Goal: Information Seeking & Learning: Learn about a topic

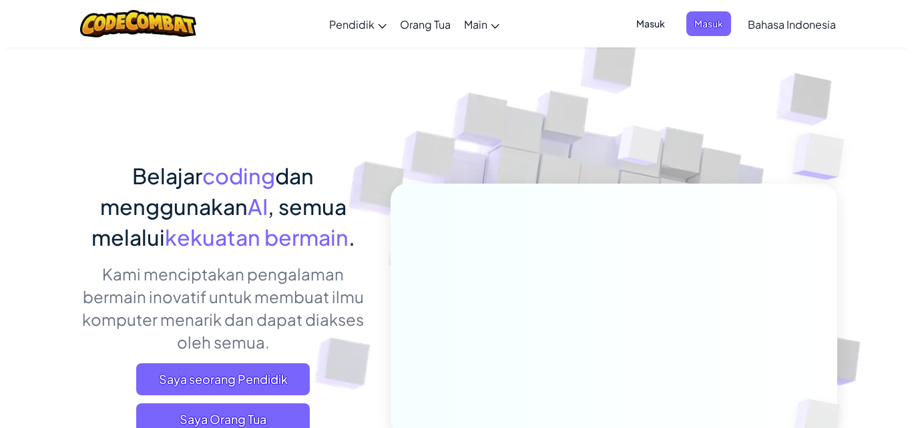
scroll to position [267, 0]
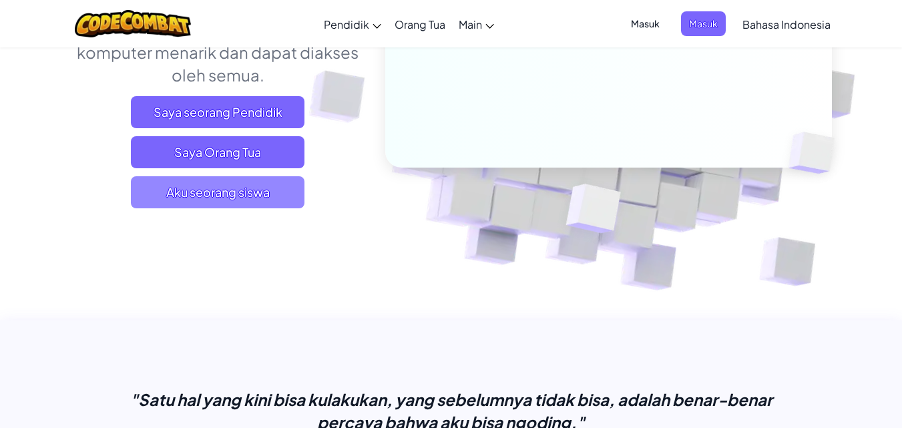
click at [221, 191] on span "Aku seorang siswa" at bounding box center [218, 192] width 174 height 32
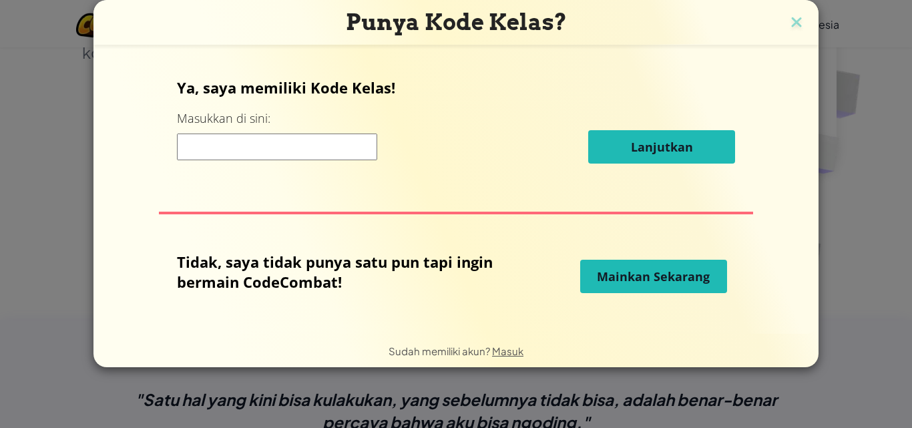
click at [690, 274] on span "Mainkan Sekarang" at bounding box center [653, 276] width 113 height 16
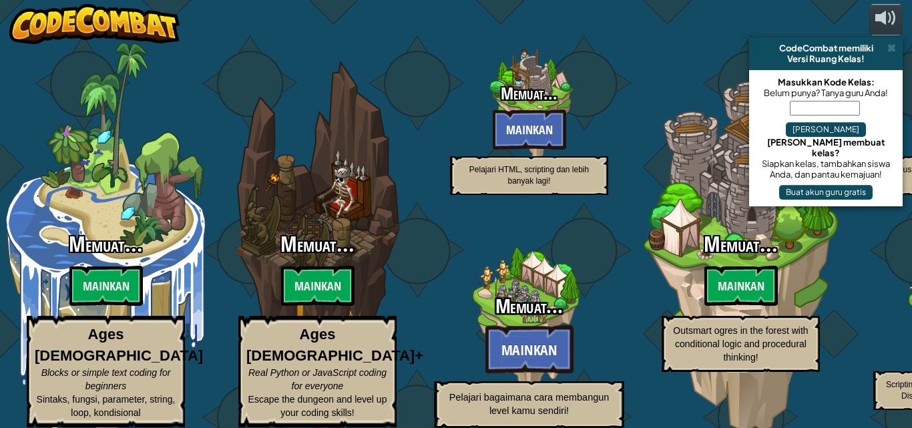
select select "id"
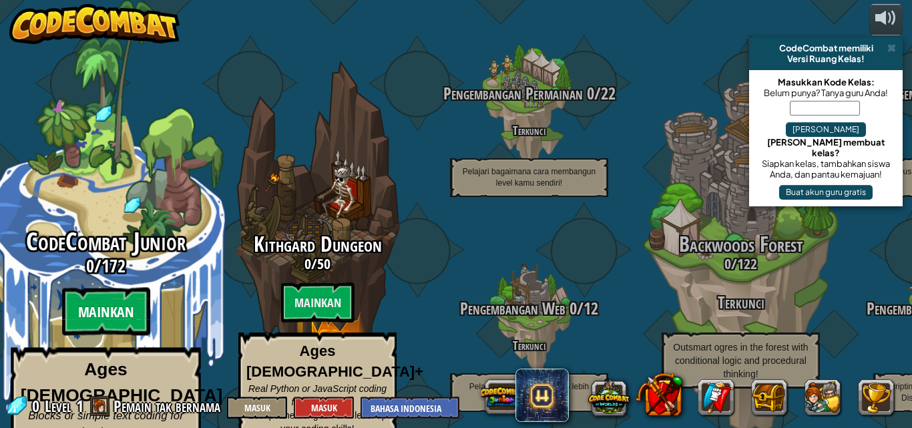
click at [114, 300] on btn "Mainkan" at bounding box center [105, 312] width 88 height 48
select select "id"
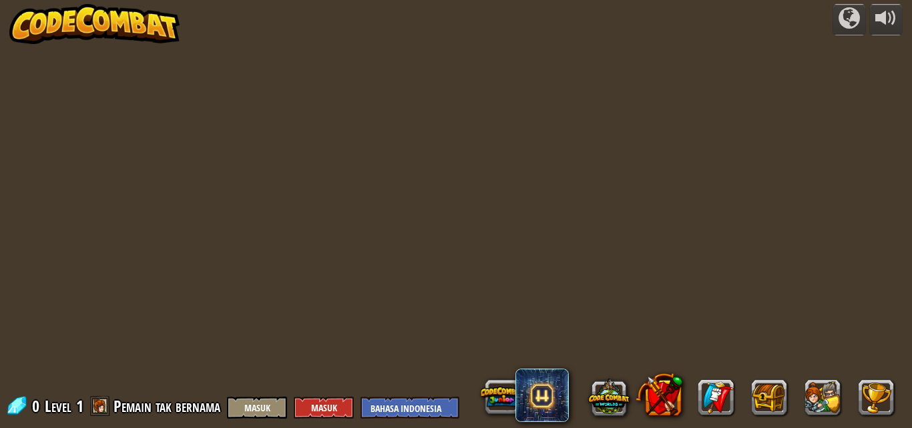
select select "id"
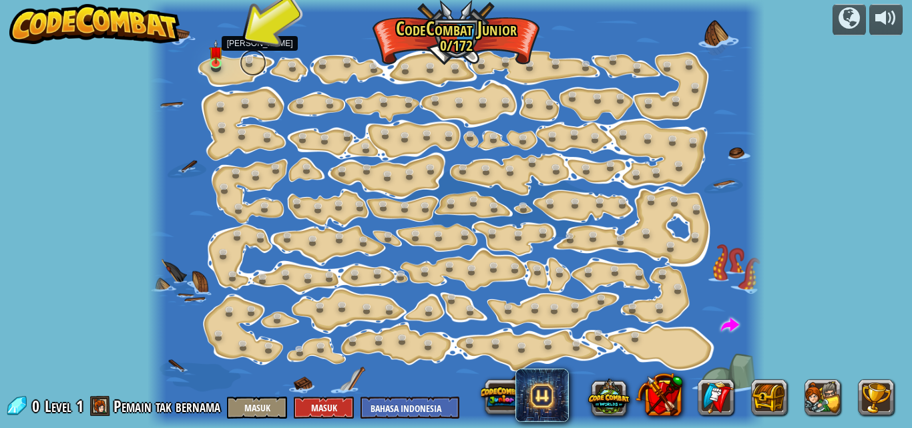
click at [252, 59] on link at bounding box center [253, 62] width 27 height 27
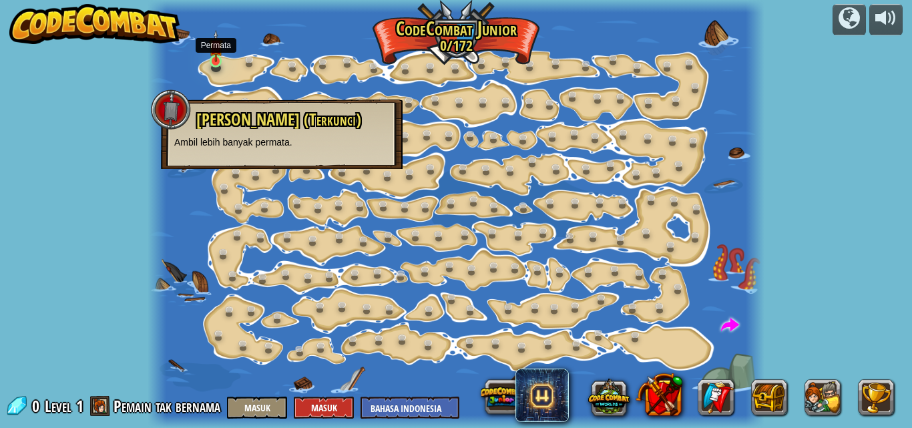
click at [215, 61] on img at bounding box center [216, 46] width 14 height 33
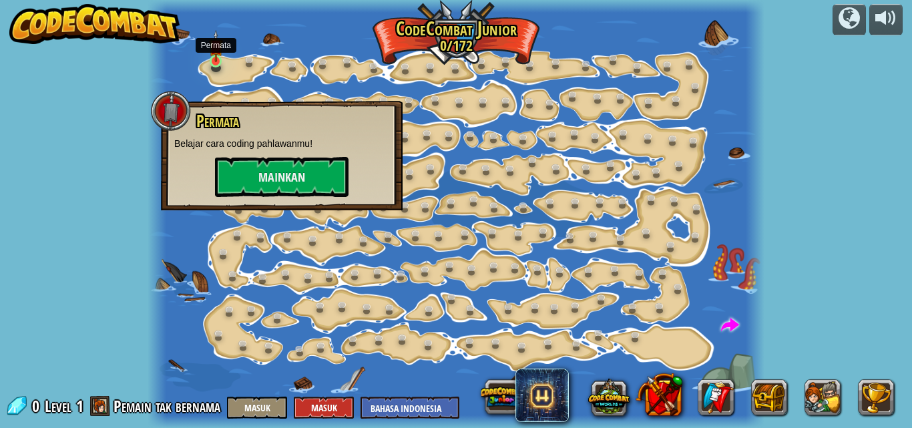
click at [214, 61] on img at bounding box center [216, 46] width 14 height 33
click at [251, 62] on link at bounding box center [253, 62] width 27 height 27
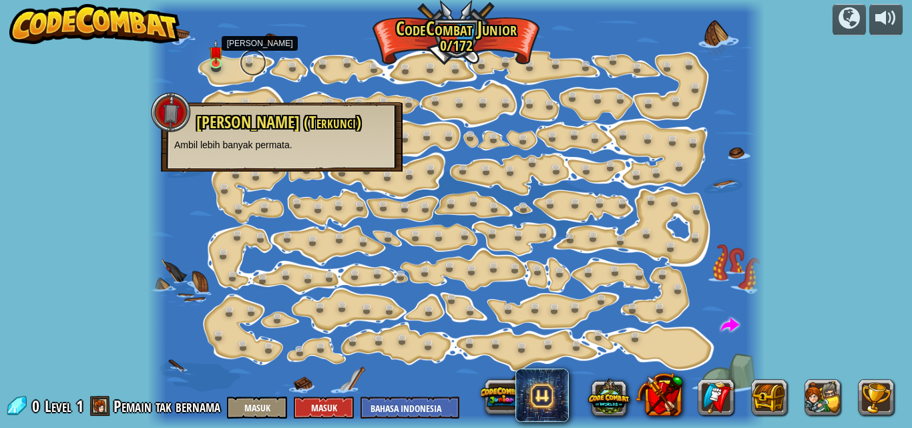
click at [251, 62] on link at bounding box center [253, 62] width 27 height 27
click at [210, 65] on link at bounding box center [218, 63] width 27 height 27
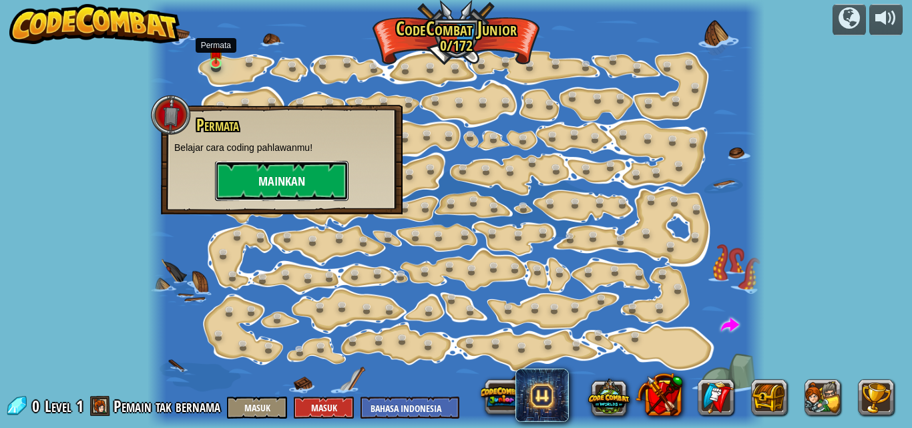
click at [226, 164] on button "Mainkan" at bounding box center [282, 181] width 134 height 40
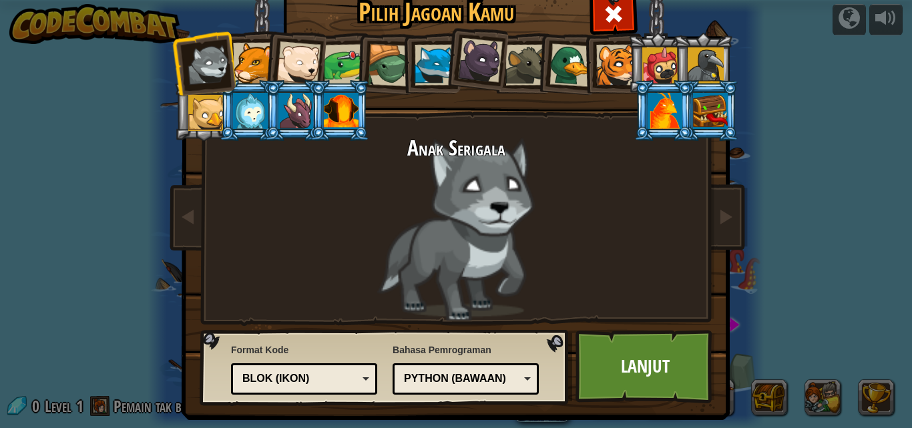
click at [324, 63] on div at bounding box center [344, 64] width 41 height 41
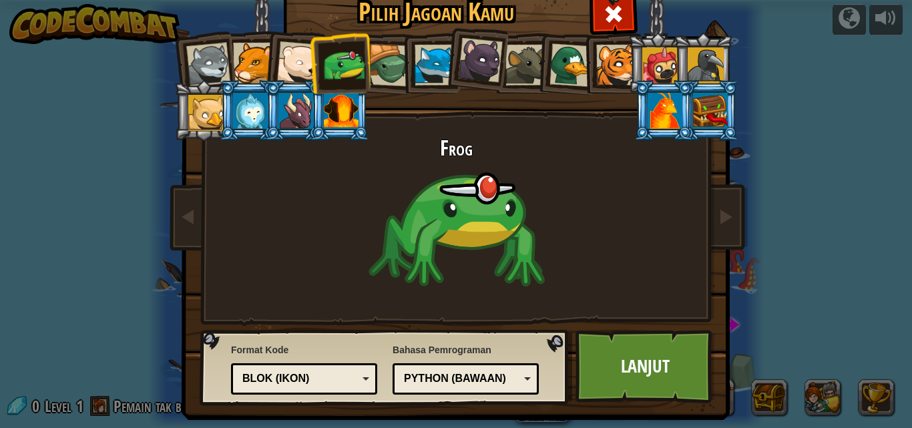
click at [616, 60] on div at bounding box center [616, 65] width 41 height 41
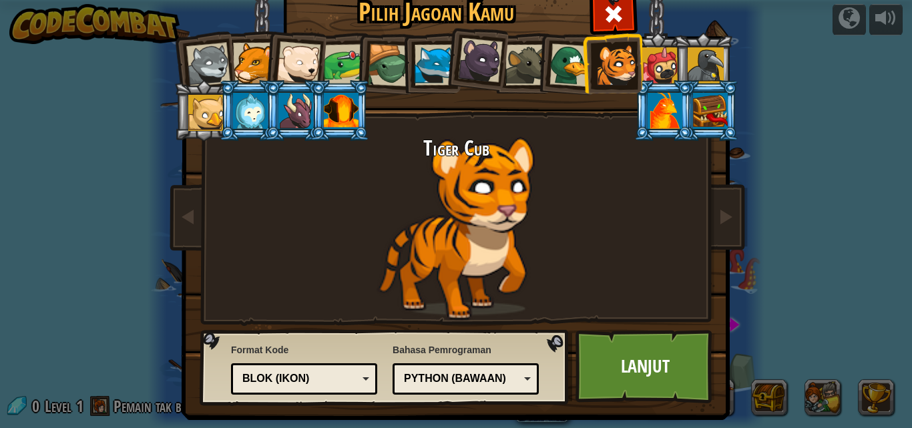
click at [334, 109] on div at bounding box center [341, 111] width 35 height 36
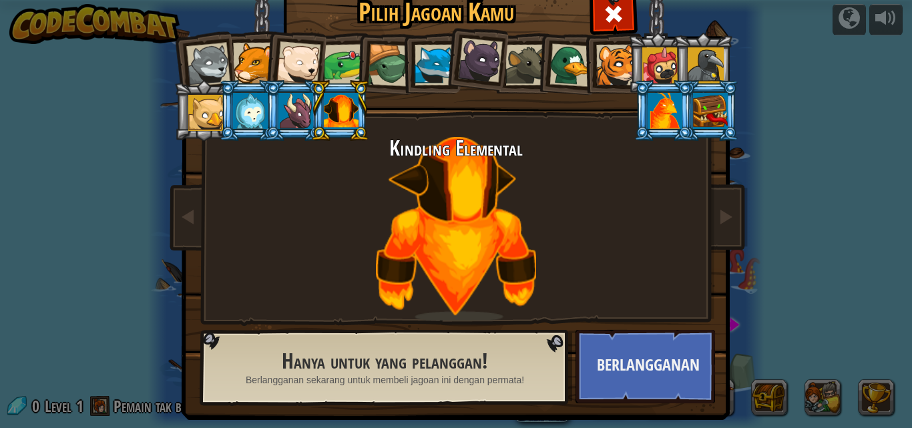
click at [310, 109] on li at bounding box center [340, 110] width 60 height 61
click at [266, 103] on li at bounding box center [294, 110] width 60 height 61
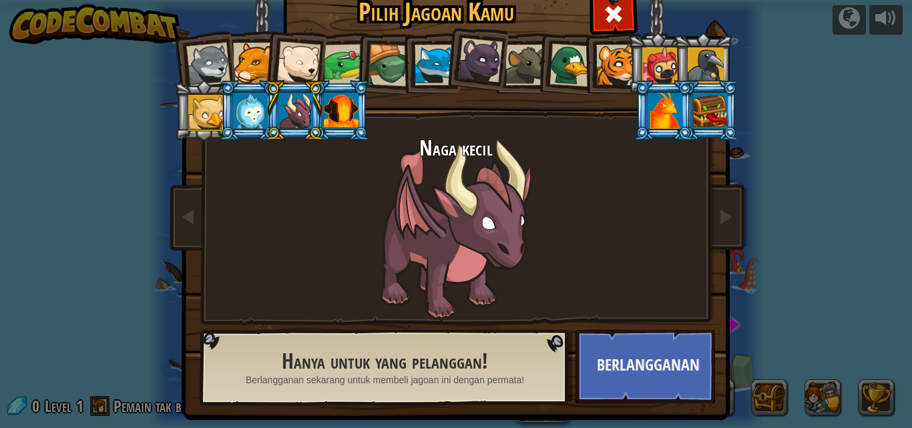
click at [240, 103] on div at bounding box center [250, 111] width 35 height 36
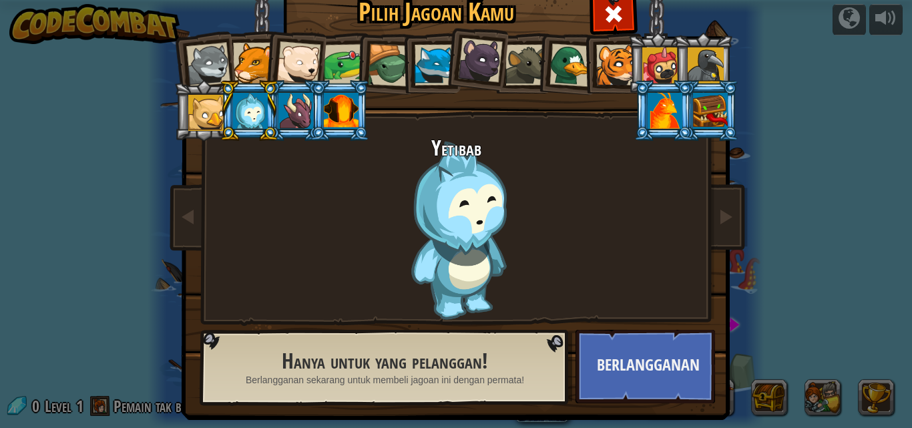
click at [213, 105] on div at bounding box center [206, 113] width 36 height 36
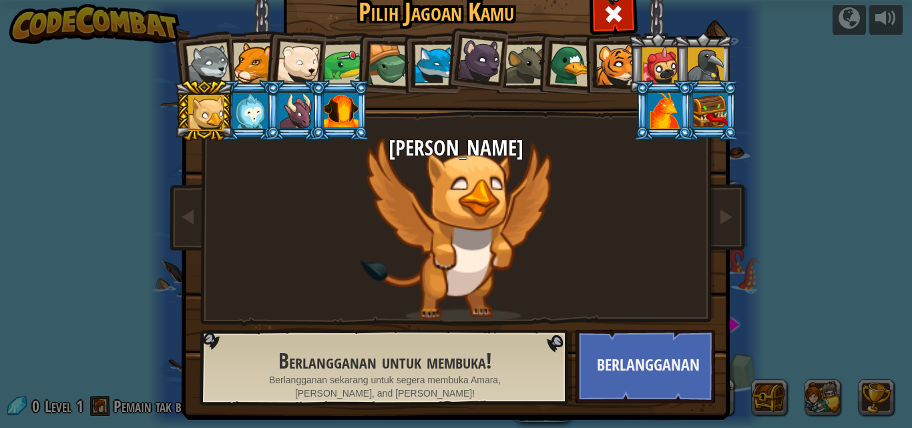
click at [294, 58] on div at bounding box center [298, 63] width 44 height 44
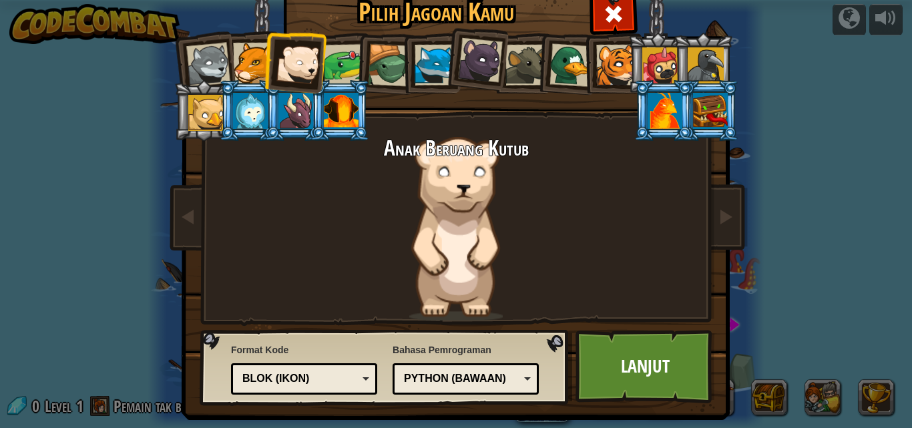
click at [354, 59] on li at bounding box center [385, 63] width 63 height 64
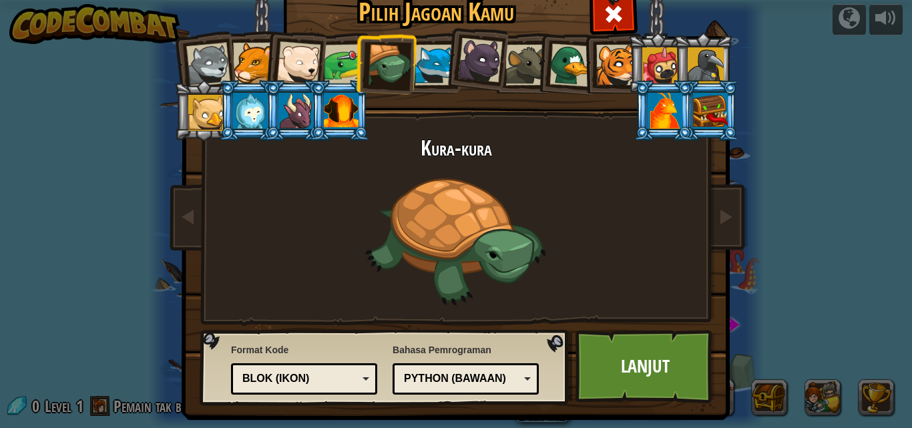
click at [582, 72] on li at bounding box center [612, 63] width 60 height 61
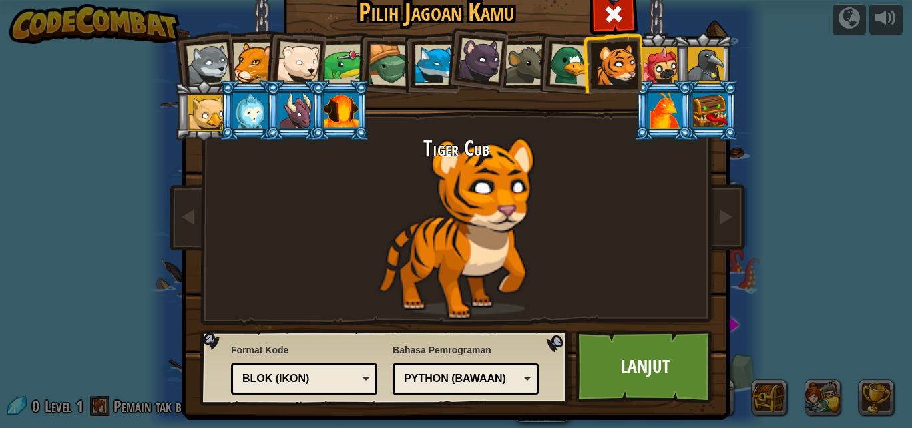
click at [569, 72] on div at bounding box center [570, 64] width 43 height 43
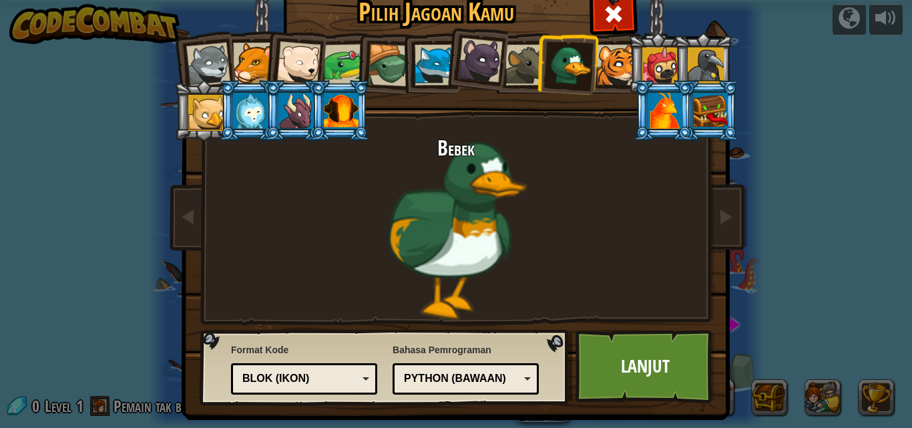
click at [338, 50] on div at bounding box center [344, 64] width 41 height 41
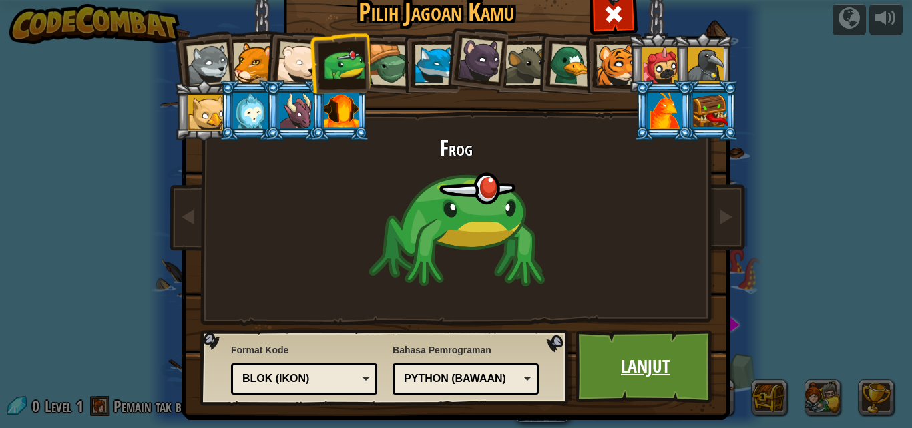
click at [664, 377] on link "Lanjut" at bounding box center [645, 366] width 140 height 73
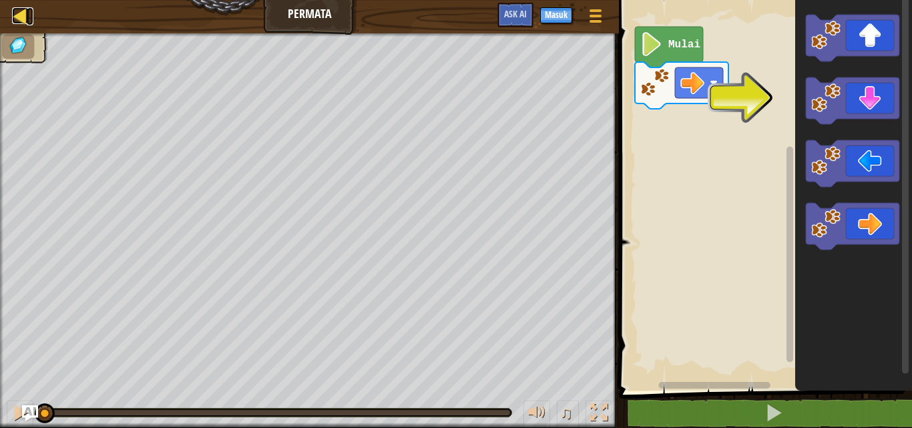
click at [31, 7] on link "Peta" at bounding box center [30, 16] width 7 height 18
select select "id"
